Goal: Find specific page/section: Find specific page/section

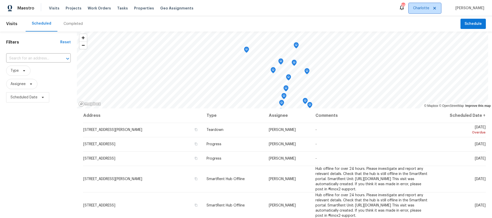
click at [430, 6] on span "Charlotte" at bounding box center [421, 8] width 16 height 5
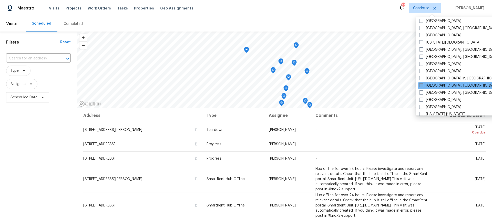
scroll to position [216, 0]
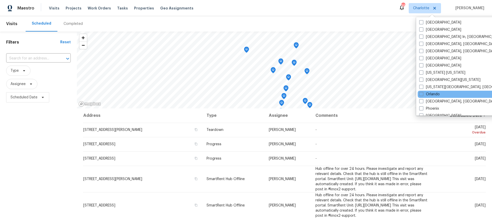
click at [439, 91] on div "Orlando" at bounding box center [469, 94] width 103 height 7
click at [436, 93] on label "Orlando" at bounding box center [430, 94] width 21 height 5
click at [423, 93] on input "Orlando" at bounding box center [421, 93] width 3 height 3
checkbox input "true"
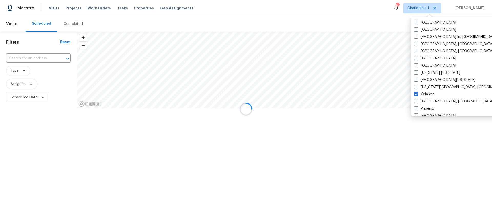
click at [278, 13] on div "Maestro Visits Projects Work Orders Tasks Properties Geo Assignments 144 Charlo…" at bounding box center [246, 8] width 492 height 16
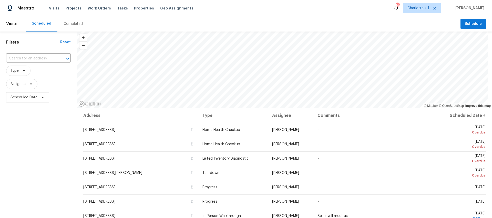
click at [81, 19] on div "Completed" at bounding box center [73, 23] width 32 height 15
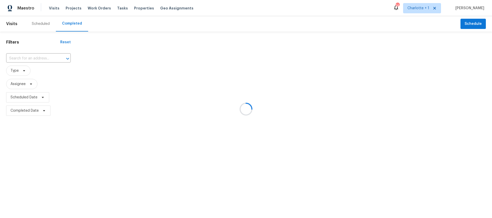
click at [28, 58] on div at bounding box center [246, 109] width 492 height 218
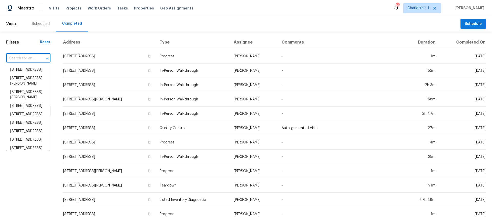
click at [31, 56] on input "text" at bounding box center [21, 59] width 30 height 8
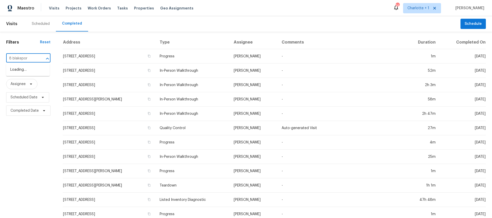
type input "8 blakeport"
click at [29, 74] on li "[STREET_ADDRESS]" at bounding box center [28, 70] width 44 height 8
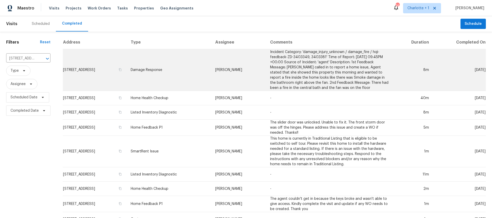
click at [127, 58] on td "[STREET_ADDRESS]" at bounding box center [95, 70] width 64 height 42
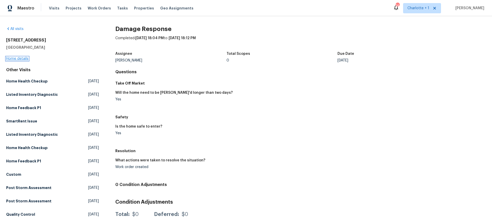
click at [18, 57] on link "Home details" at bounding box center [17, 59] width 22 height 4
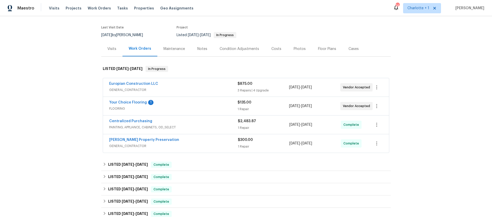
scroll to position [37, 0]
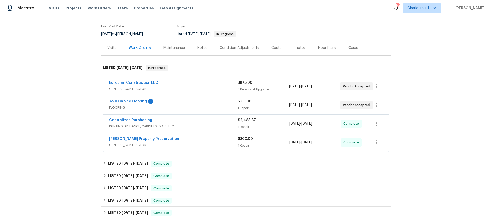
click at [212, 86] on span "GENERAL_CONTRACTOR" at bounding box center [173, 88] width 128 height 5
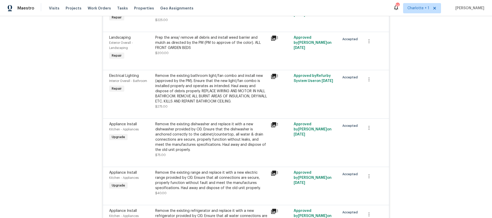
scroll to position [153, 0]
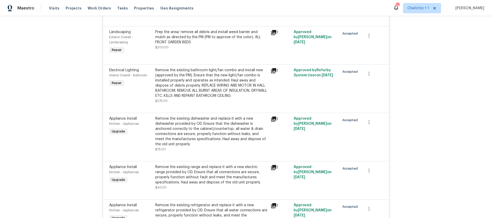
click at [272, 71] on icon at bounding box center [274, 71] width 6 height 6
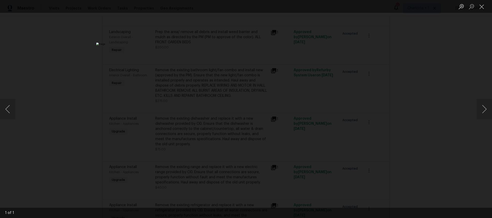
click at [439, 78] on div "Lightbox" at bounding box center [246, 109] width 492 height 218
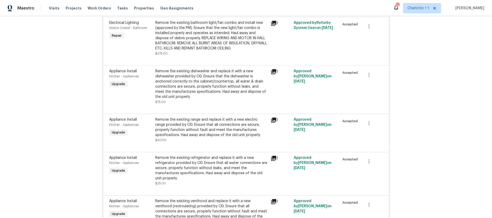
scroll to position [217, 0]
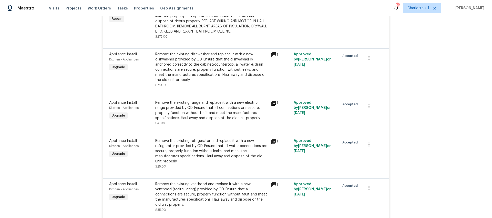
click at [273, 55] on icon at bounding box center [273, 54] width 5 height 5
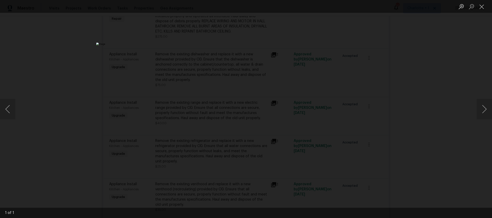
click at [435, 117] on div "Lightbox" at bounding box center [246, 109] width 492 height 218
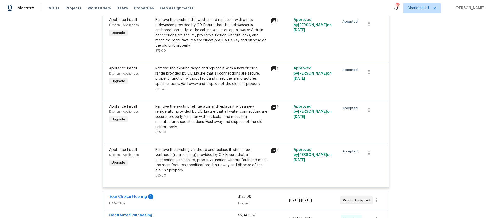
scroll to position [260, 0]
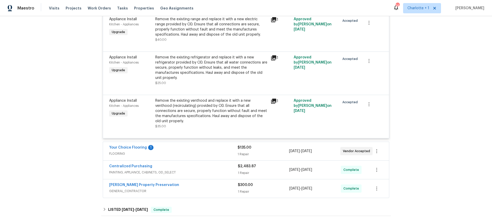
click at [188, 151] on span "FLOORING" at bounding box center [173, 153] width 128 height 5
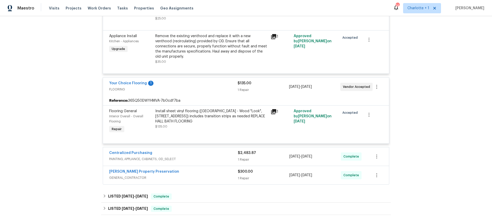
scroll to position [384, 0]
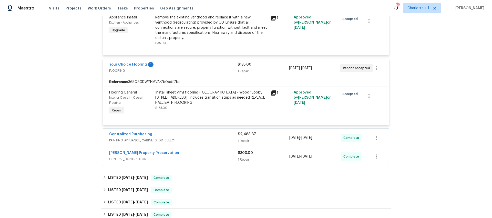
click at [272, 90] on icon at bounding box center [274, 93] width 6 height 6
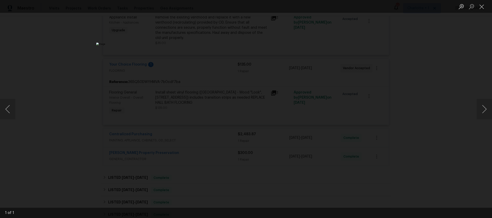
click at [426, 88] on div "Lightbox" at bounding box center [246, 109] width 492 height 218
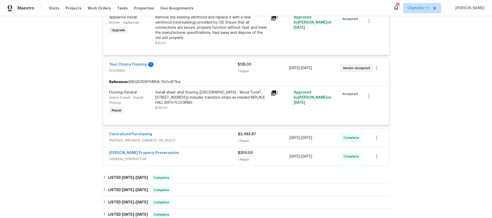
click at [257, 138] on div "1 Repair" at bounding box center [264, 140] width 52 height 5
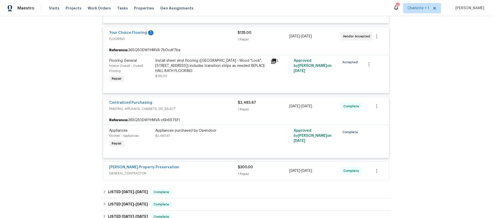
scroll to position [422, 0]
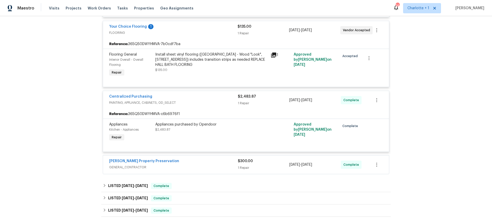
click at [273, 165] on div "1 Repair" at bounding box center [264, 167] width 52 height 5
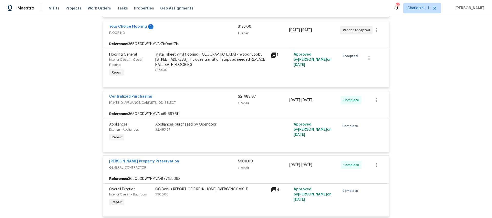
scroll to position [466, 0]
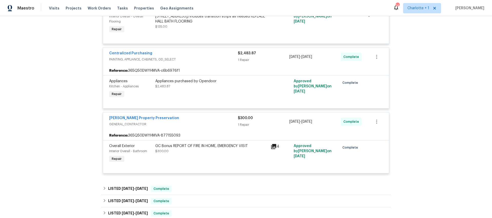
click at [274, 144] on icon at bounding box center [273, 146] width 5 height 5
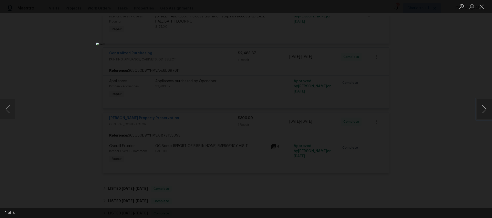
click at [481, 106] on button "Next image" at bounding box center [484, 109] width 15 height 21
click at [443, 93] on div "Lightbox" at bounding box center [246, 109] width 492 height 218
